Goal: Book appointment/travel/reservation

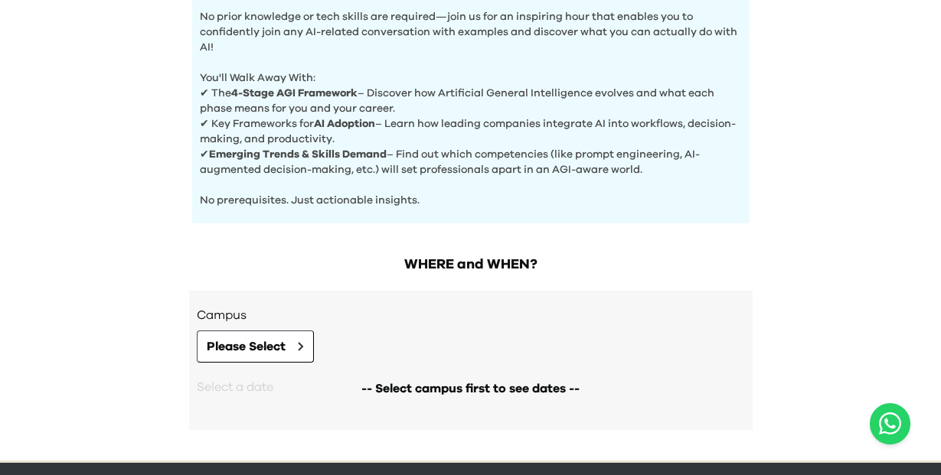
scroll to position [648, 0]
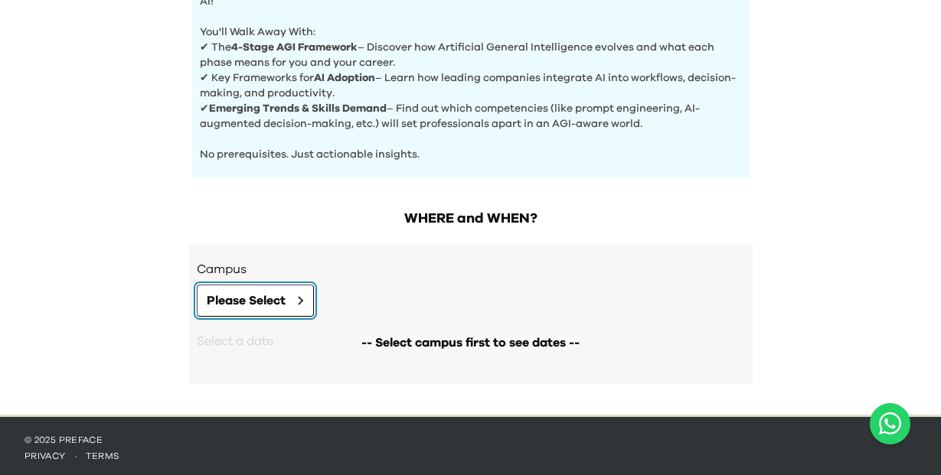
click at [294, 298] on button "Please Select" at bounding box center [255, 301] width 117 height 32
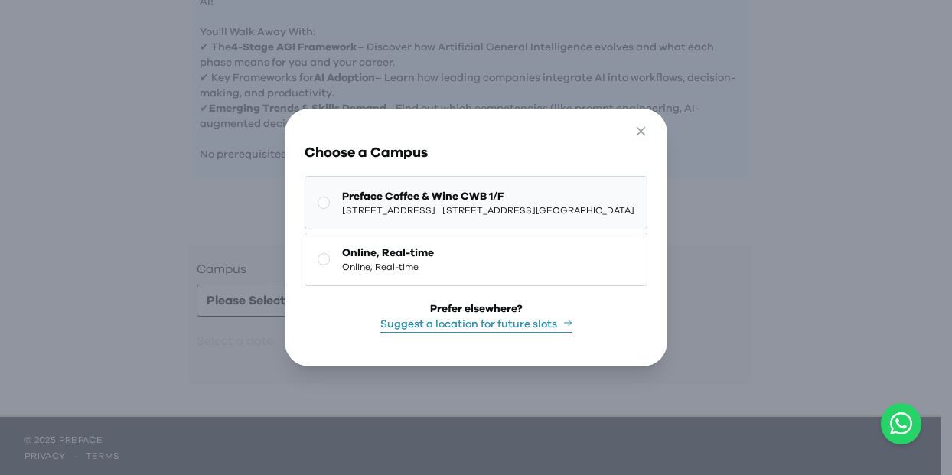
click at [427, 204] on span "[STREET_ADDRESS] | [STREET_ADDRESS][GEOGRAPHIC_DATA]" at bounding box center [488, 210] width 292 height 12
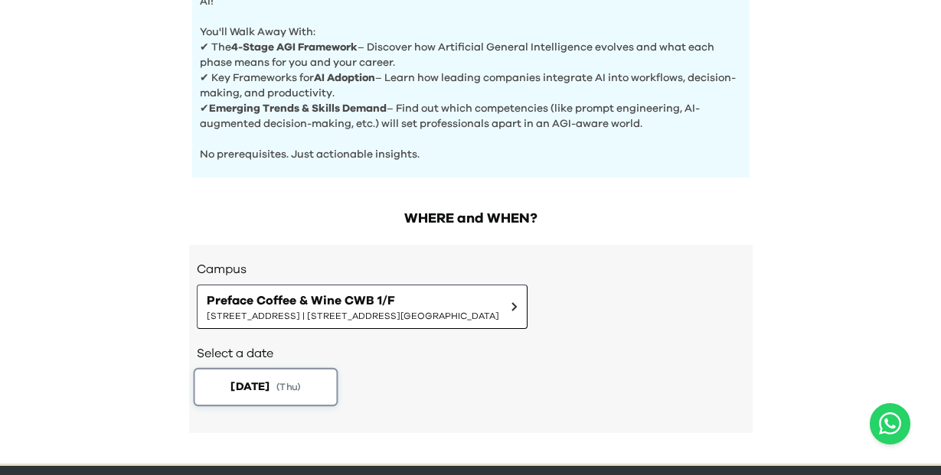
click at [282, 387] on button "[DATE] ( Thu )" at bounding box center [265, 387] width 145 height 38
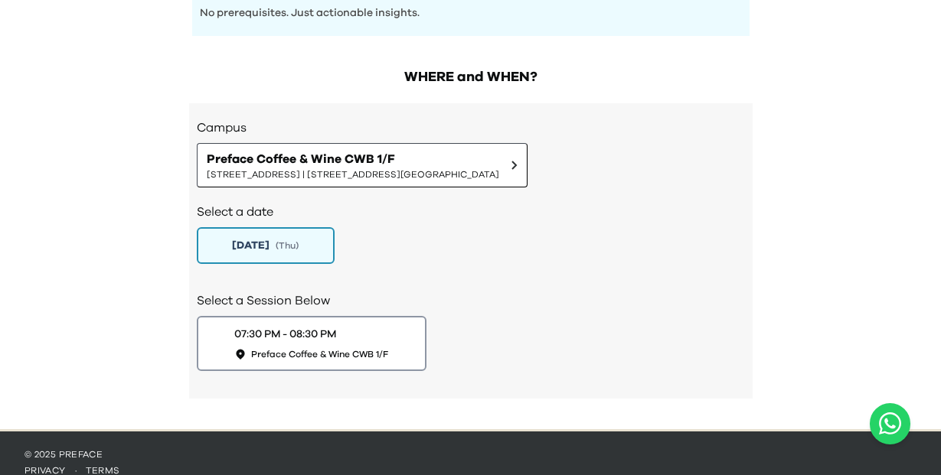
scroll to position [801, 0]
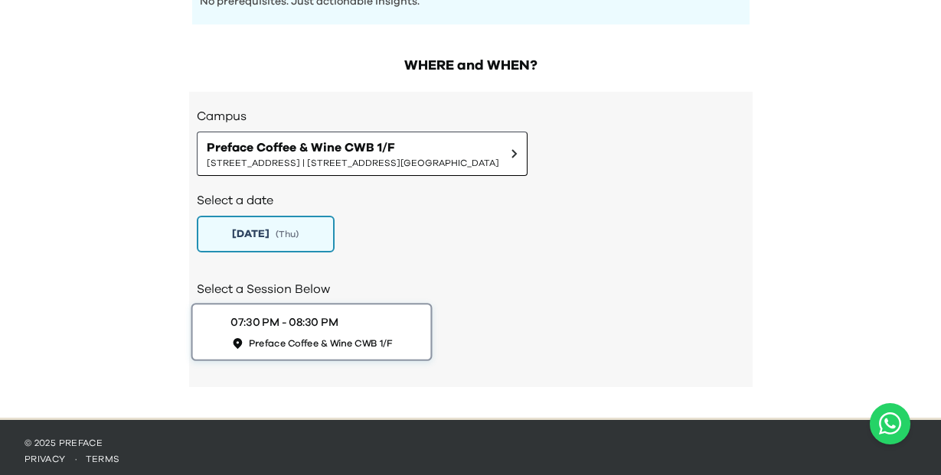
click at [361, 337] on span "Preface Coffee & Wine CWB 1/F" at bounding box center [320, 343] width 144 height 13
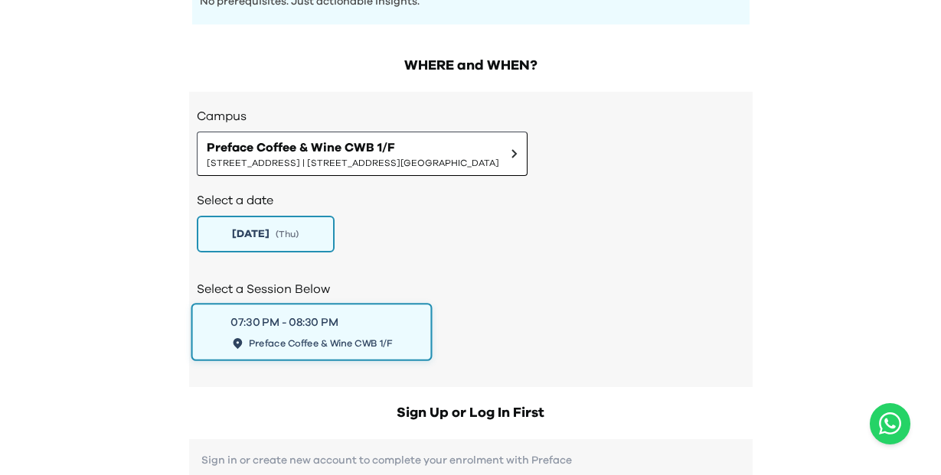
click at [356, 339] on span "Preface Coffee & Wine CWB 1/F" at bounding box center [320, 343] width 144 height 13
click at [526, 308] on div "07:30 PM - 08:30 PM Preface Coffee & Wine CWB 1/F" at bounding box center [471, 332] width 548 height 55
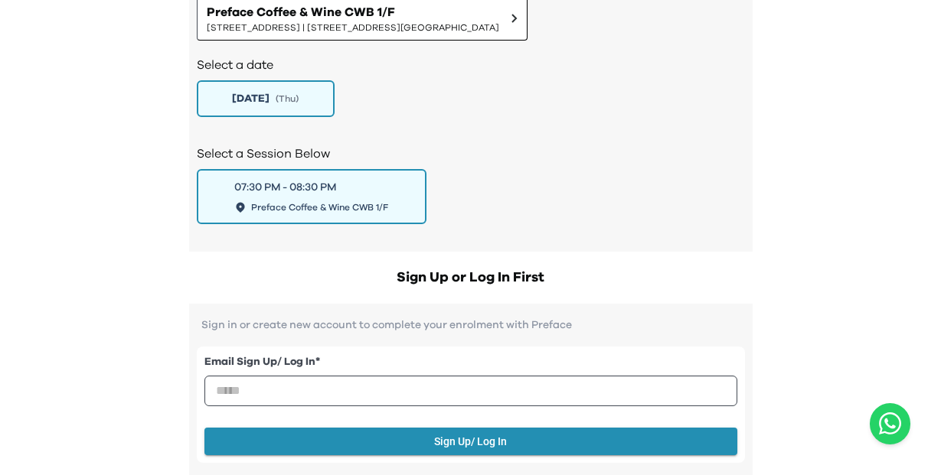
scroll to position [954, 0]
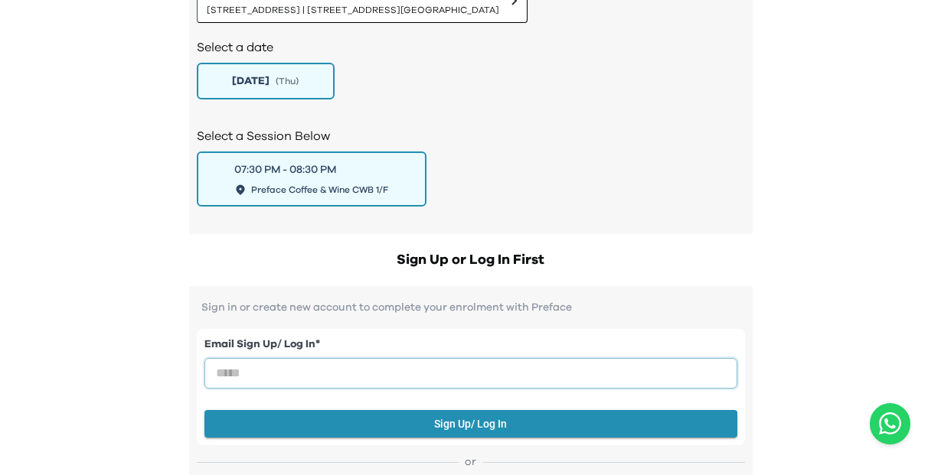
click at [429, 377] on input "email" at bounding box center [470, 373] width 533 height 31
type input "*"
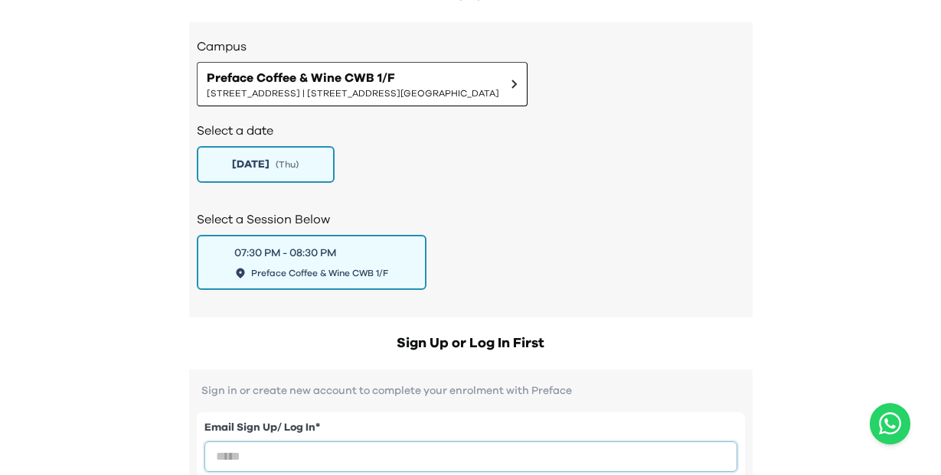
scroll to position [878, 0]
